Goal: Information Seeking & Learning: Learn about a topic

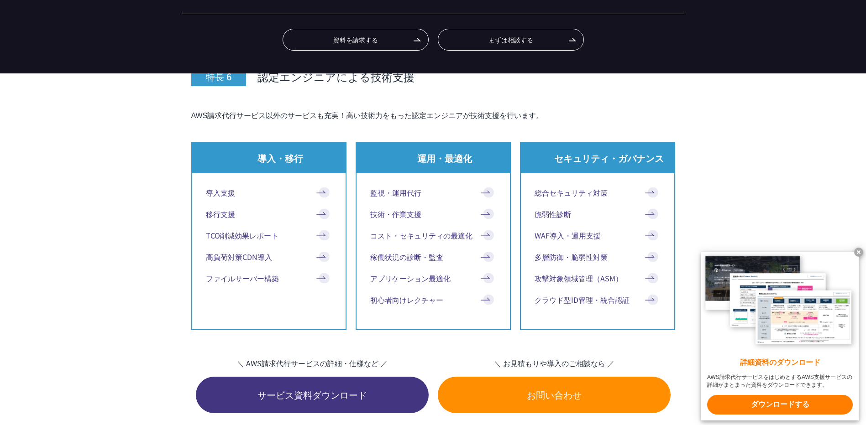
scroll to position [4276, 0]
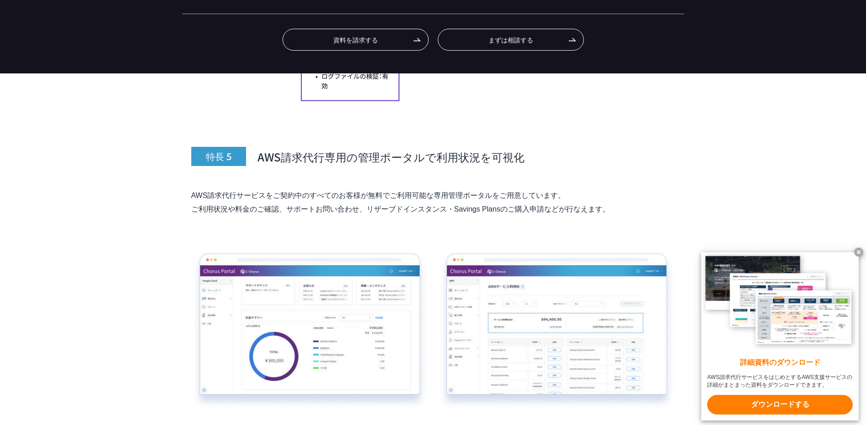
click at [861, 251] on x-t at bounding box center [858, 252] width 9 height 9
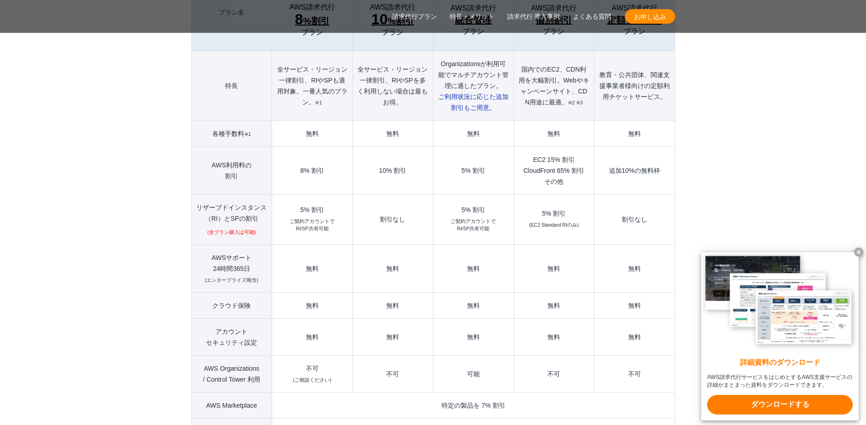
scroll to position [1065, 0]
click at [206, 354] on th "AWS Organizations / Control Tower 利用" at bounding box center [231, 372] width 81 height 37
drag, startPoint x: 206, startPoint y: 348, endPoint x: 231, endPoint y: 348, distance: 24.2
click at [231, 354] on th "AWS Organizations / Control Tower 利用" at bounding box center [231, 372] width 81 height 37
copy th "AWS Organizations"
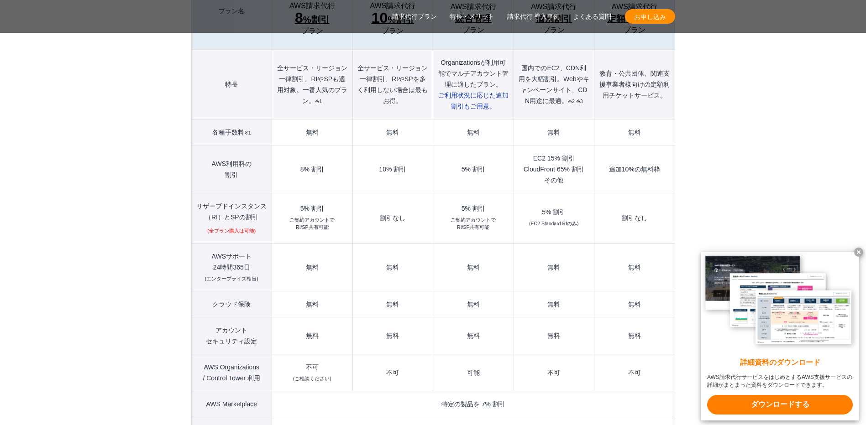
click at [857, 250] on x-t at bounding box center [858, 252] width 9 height 9
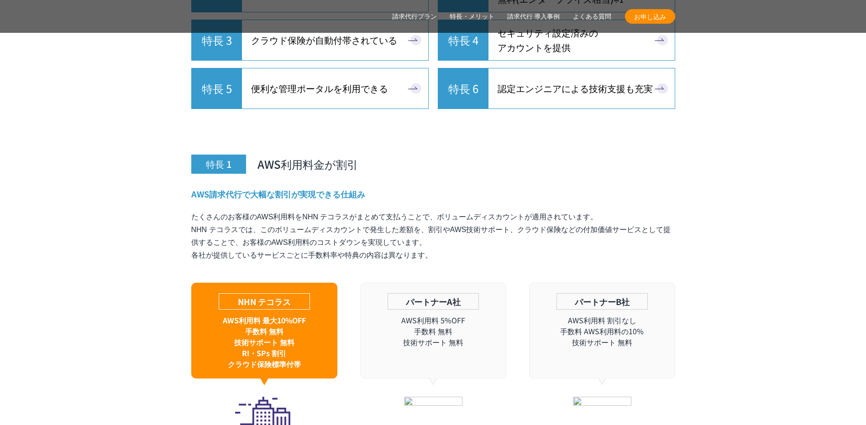
scroll to position [2557, 0]
